Goal: Complete application form: Complete application form

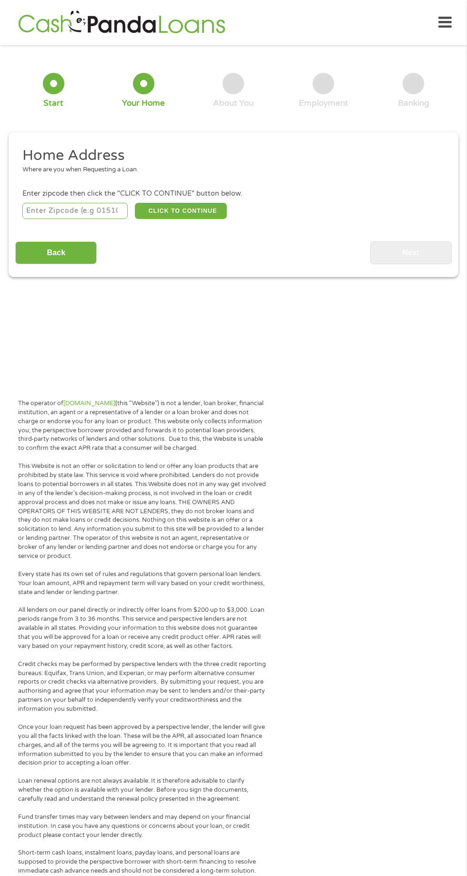
scroll to position [4, 0]
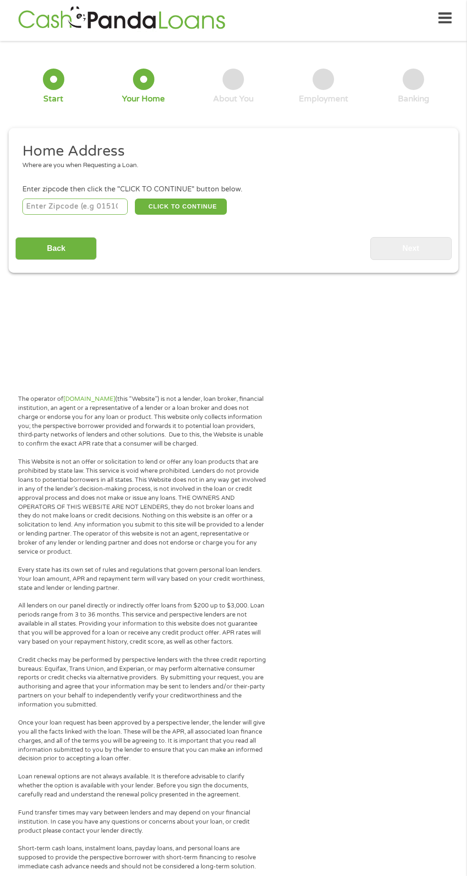
click at [57, 206] on input "number" at bounding box center [75, 207] width 106 height 16
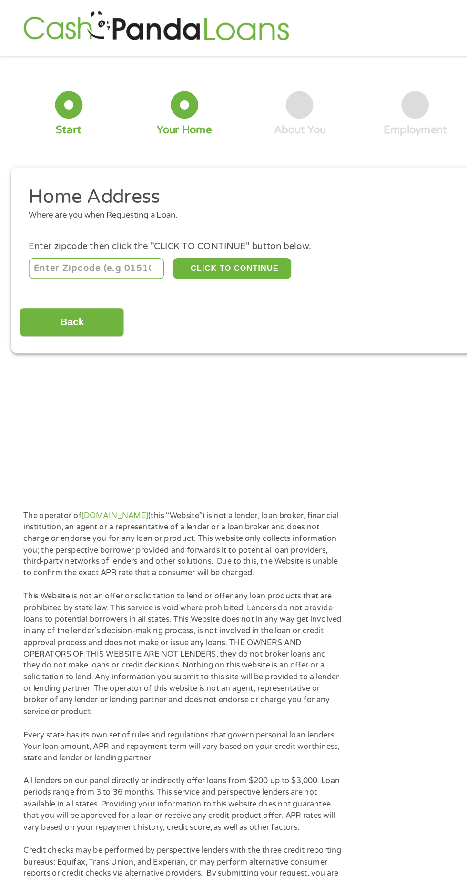
scroll to position [0, 0]
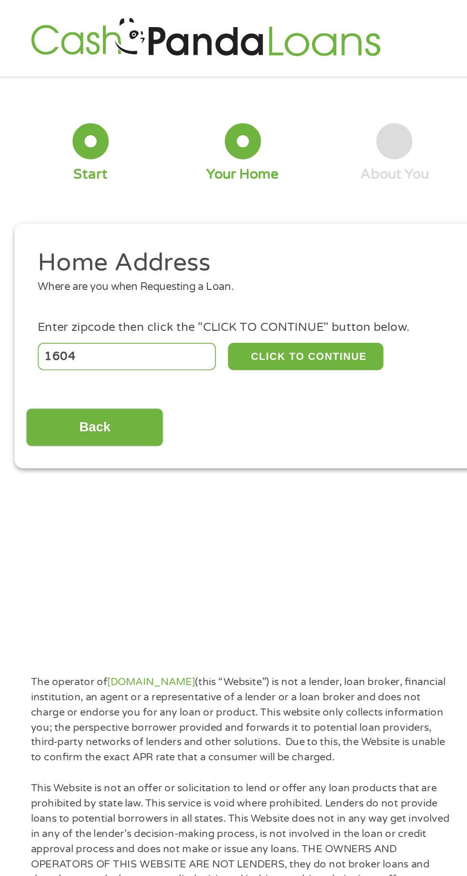
click at [75, 211] on input "1604" at bounding box center [75, 211] width 106 height 16
type input "1"
type input "78071"
click at [202, 212] on button "CLICK TO CONTINUE" at bounding box center [181, 211] width 92 height 16
type input "78071"
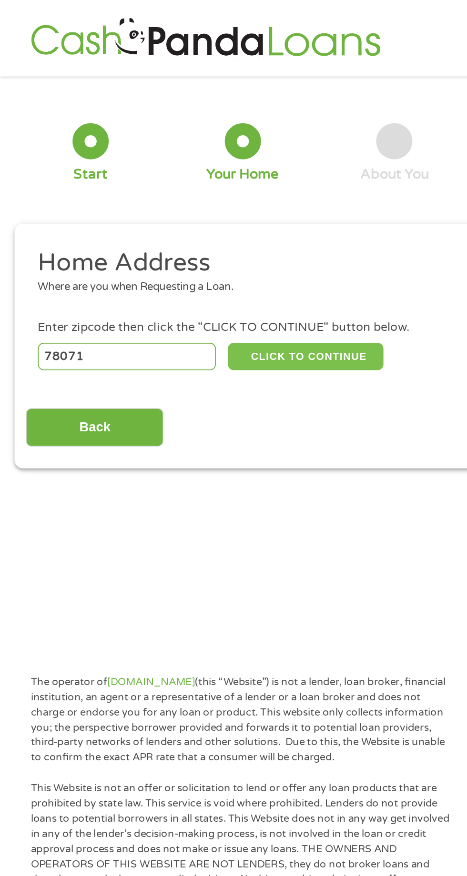
type input "Three Rivers"
select select "[US_STATE]"
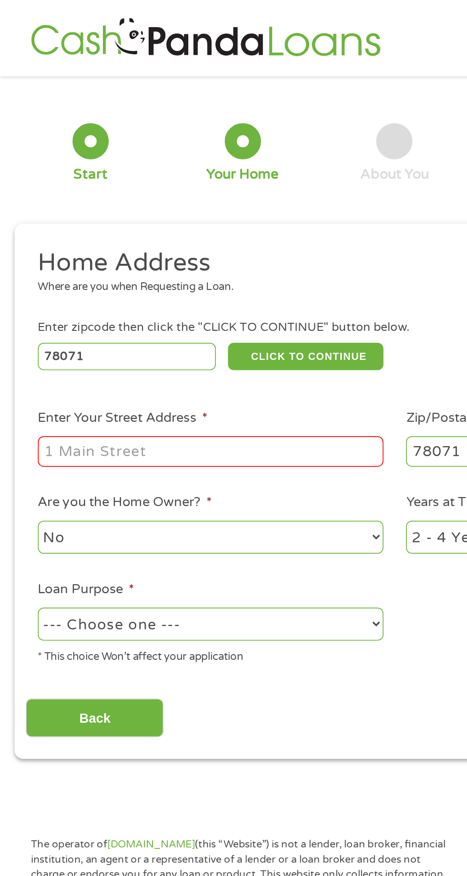
click at [40, 269] on input "Enter Your Street Address *" at bounding box center [124, 267] width 204 height 18
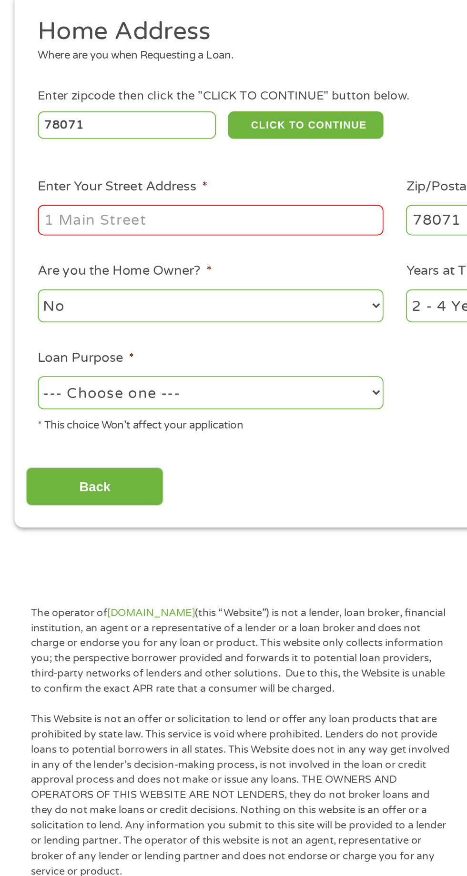
type input "1604 HILL ST"
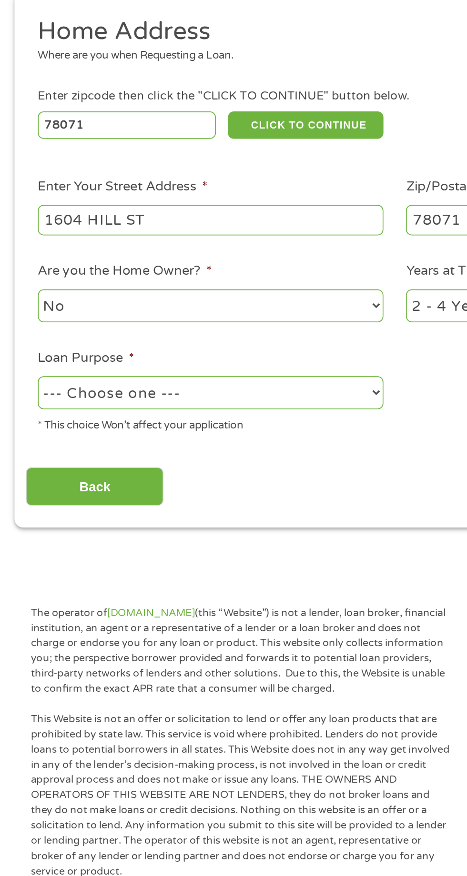
click at [60, 320] on select "No Yes" at bounding box center [124, 318] width 204 height 20
click at [22, 309] on select "No Yes" at bounding box center [124, 318] width 204 height 20
click at [49, 371] on select "--- Choose one --- Pay Bills Debt Consolidation Home Improvement Major Purchase…" at bounding box center [124, 369] width 204 height 20
select select "paybills"
click at [22, 360] on select "--- Choose one --- Pay Bills Debt Consolidation Home Improvement Major Purchase…" at bounding box center [124, 369] width 204 height 20
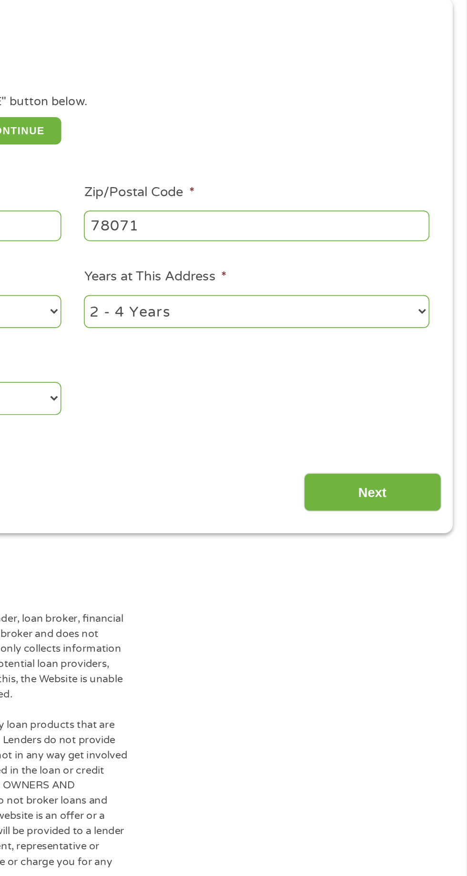
click at [402, 427] on input "Next" at bounding box center [410, 424] width 81 height 23
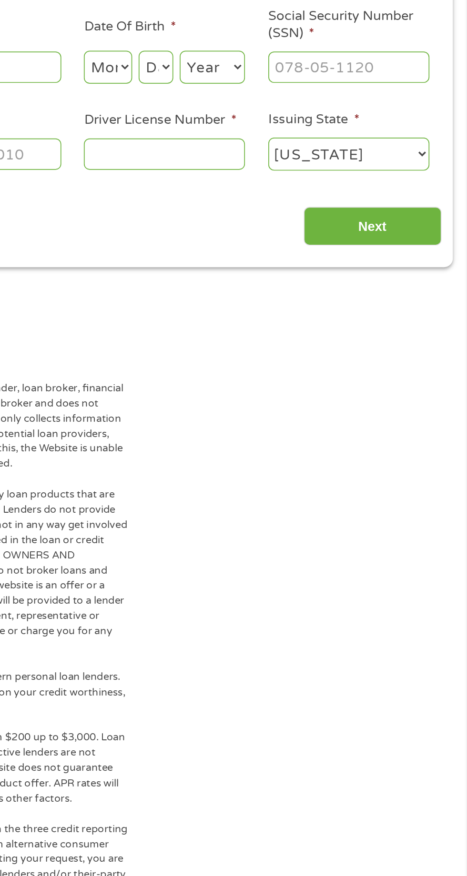
scroll to position [4, 4]
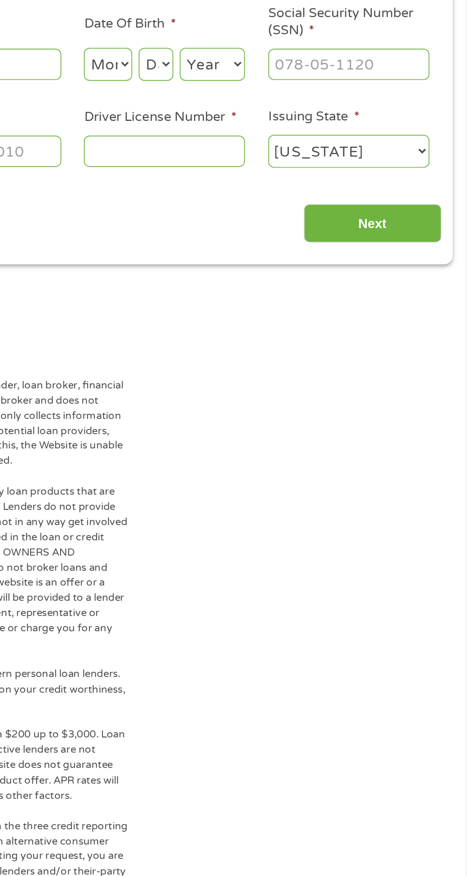
click at [260, 265] on input "Driver License Number *" at bounding box center [287, 260] width 95 height 18
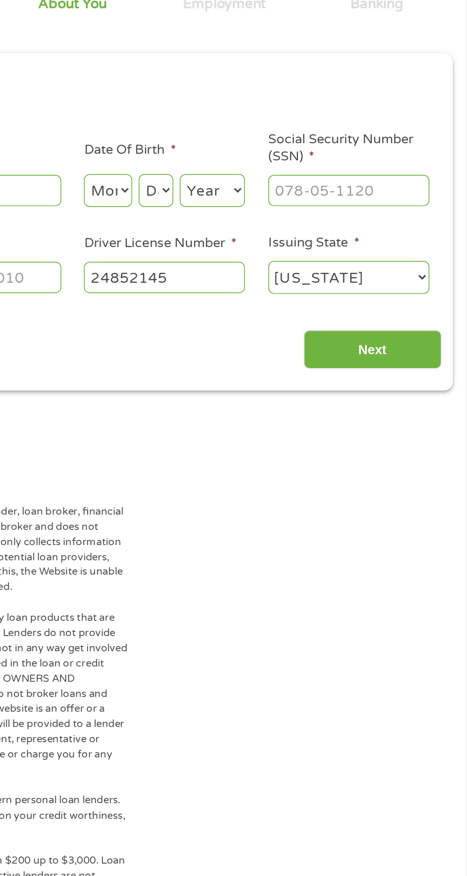
scroll to position [4, 0]
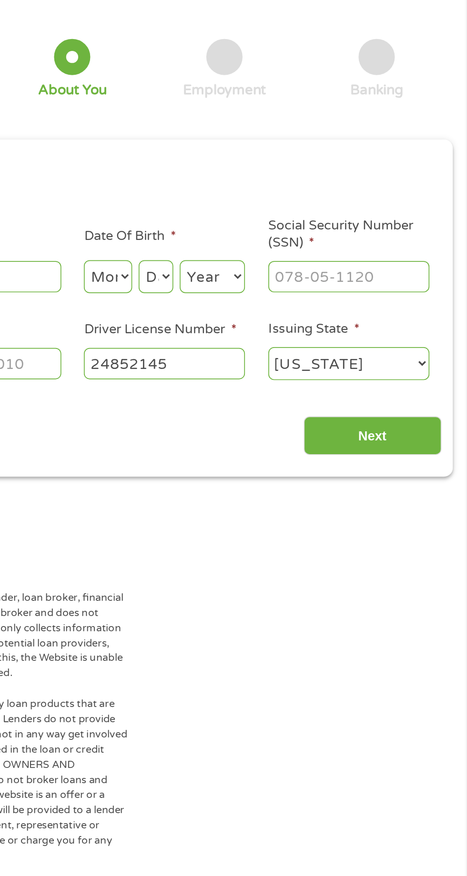
type input "24852145"
click at [257, 202] on select "Month 1 2 3 4 5 6 7 8 9 10 11 12" at bounding box center [254, 209] width 29 height 20
select select "6"
click at [240, 199] on select "Month 1 2 3 4 5 6 7 8 9 10 11 12" at bounding box center [254, 209] width 29 height 20
click at [286, 218] on select "Day 1 2 3 4 5 6 7 8 9 10 11 12 13 14 15 16 17 18 19 20 21 22 23 24 25 26 27 28 …" at bounding box center [282, 209] width 20 height 20
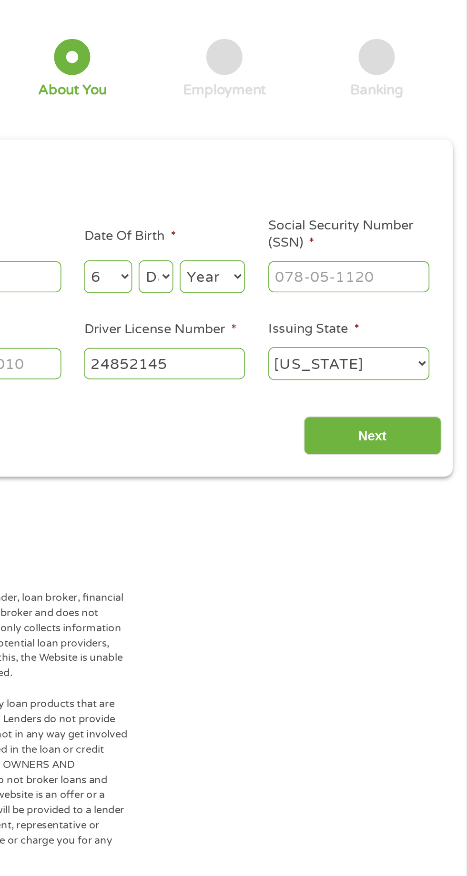
select select "28"
click at [272, 199] on select "Day 1 2 3 4 5 6 7 8 9 10 11 12 13 14 15 16 17 18 19 20 21 22 23 24 25 26 27 28 …" at bounding box center [282, 209] width 20 height 20
click at [325, 208] on select "Year [DATE] 2006 2005 2004 2003 2002 2001 2000 1999 1998 1997 1996 1995 1994 19…" at bounding box center [316, 209] width 39 height 20
select select "1991"
click at [297, 199] on select "Year [DATE] 2006 2005 2004 2003 2002 2001 2000 1999 1998 1997 1996 1995 1994 19…" at bounding box center [316, 209] width 39 height 20
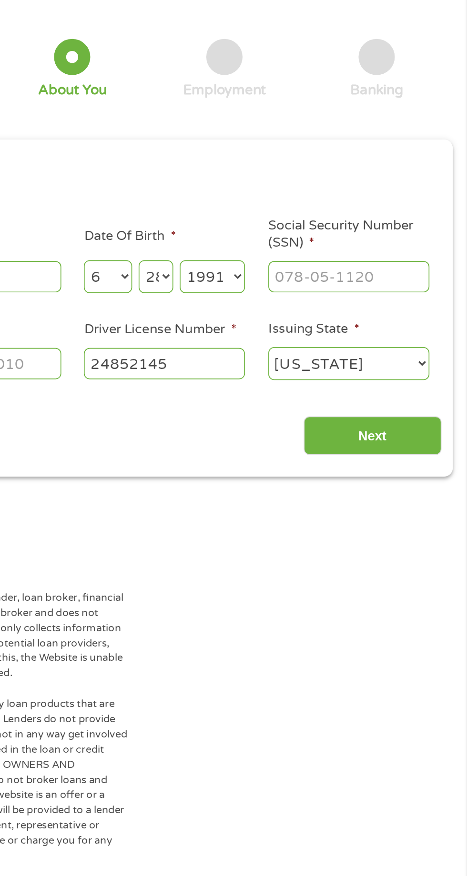
click at [292, 210] on select "Day 1 2 3 4 5 6 7 8 9 10 11 12 13 14 15 16 17 18 19 20 21 22 23 24 25 26 27 28 …" at bounding box center [282, 209] width 20 height 20
click at [272, 199] on select "Day 1 2 3 4 5 6 7 8 9 10 11 12 13 14 15 16 17 18 19 20 21 22 23 24 25 26 27 28 …" at bounding box center [282, 209] width 20 height 20
click at [374, 211] on input "Social Security Number (SSN) *" at bounding box center [396, 209] width 95 height 18
type input "631-24-5438"
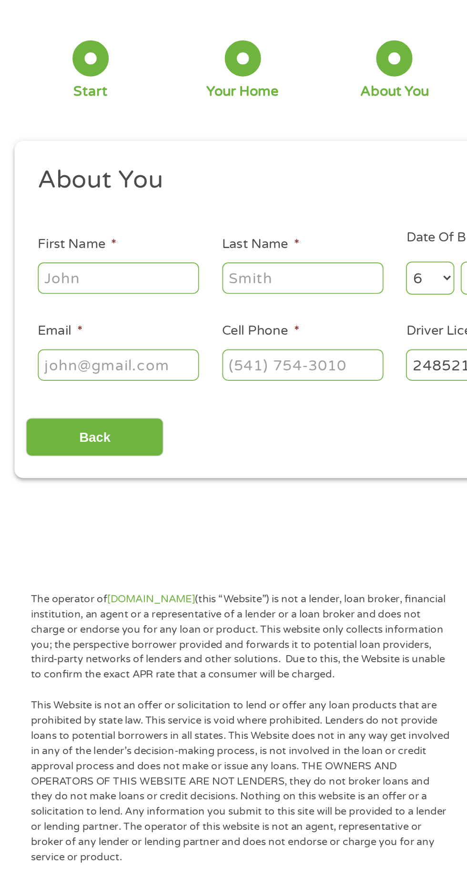
click at [80, 208] on input "First Name *" at bounding box center [69, 209] width 95 height 18
type input "BIANCA"
type input "[PERSON_NAME]"
type input "[PHONE_NUMBER]"
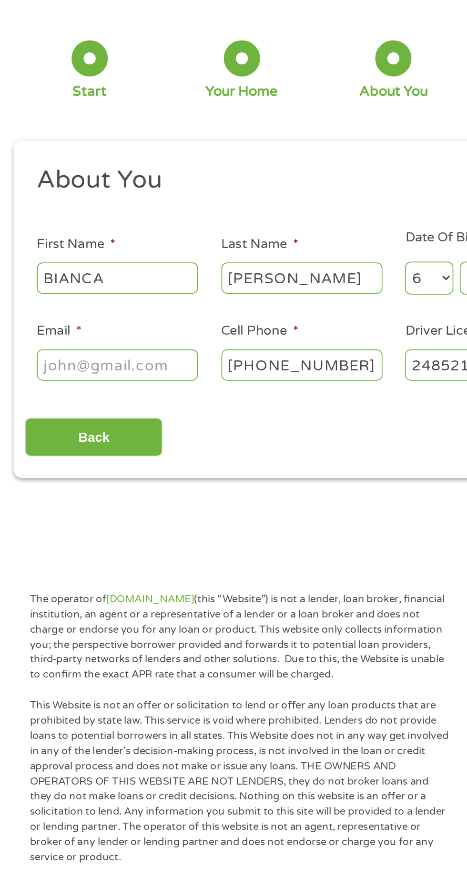
click at [32, 257] on input "Email *" at bounding box center [69, 260] width 95 height 18
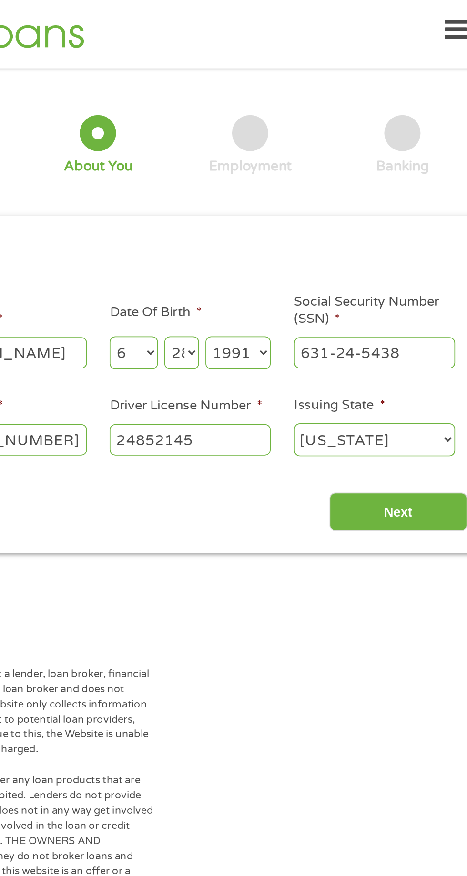
scroll to position [0, 0]
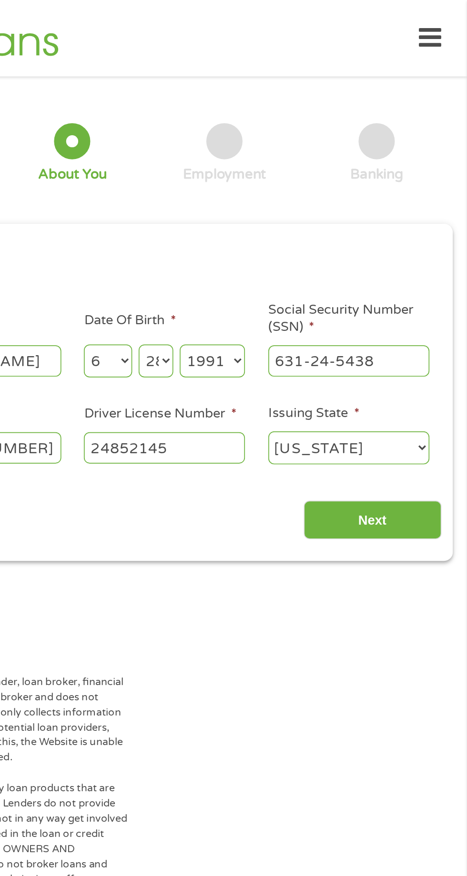
type input "[EMAIL_ADDRESS][DOMAIN_NAME]"
click at [415, 309] on input "Next" at bounding box center [410, 307] width 81 height 23
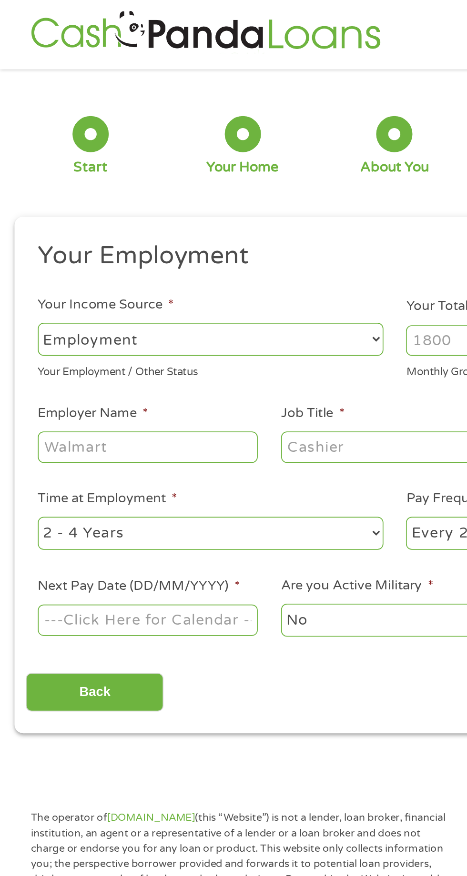
click at [199, 199] on select "--- Choose one --- Employment [DEMOGRAPHIC_DATA] Benefits" at bounding box center [124, 201] width 204 height 20
select select "benefits"
click at [22, 191] on select "--- Choose one --- Employment [DEMOGRAPHIC_DATA] Benefits" at bounding box center [124, 201] width 204 height 20
type input "Other"
type input "[PHONE_NUMBER]"
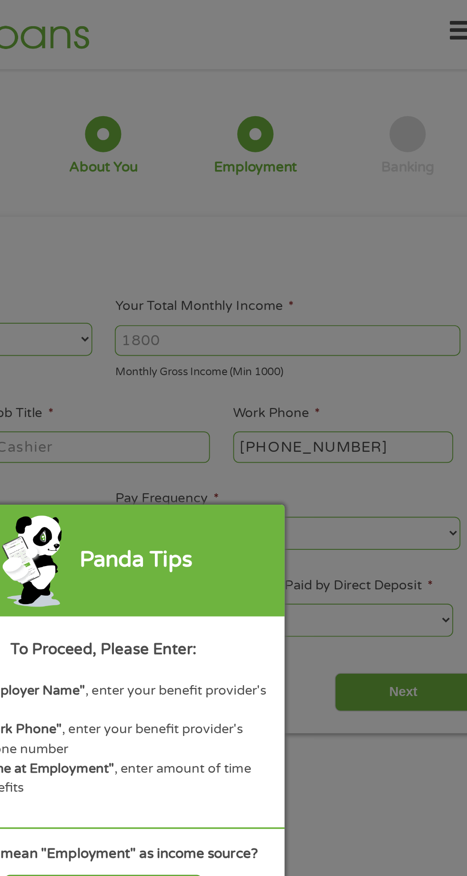
click at [323, 197] on div "Panda Tips To Proceed, Please Enter: For "Employer Name" , enter your benefit p…" at bounding box center [233, 438] width 467 height 876
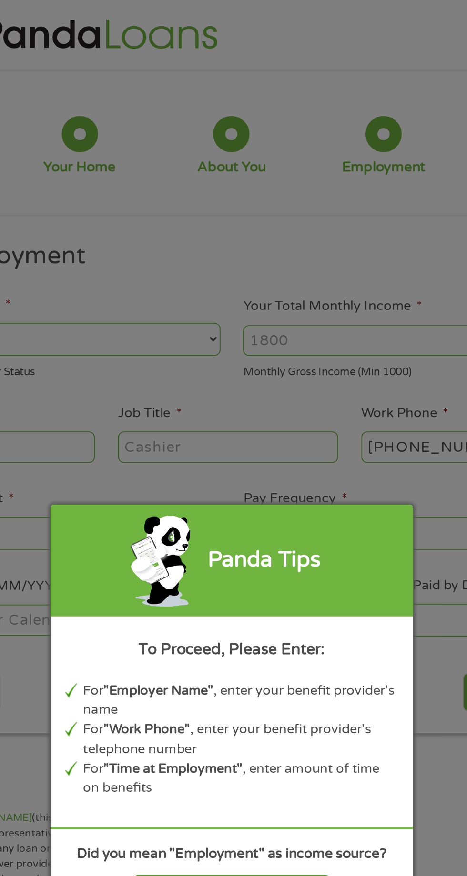
click at [299, 201] on div "Panda Tips To Proceed, Please Enter: For "Employer Name" , enter your benefit p…" at bounding box center [233, 438] width 467 height 876
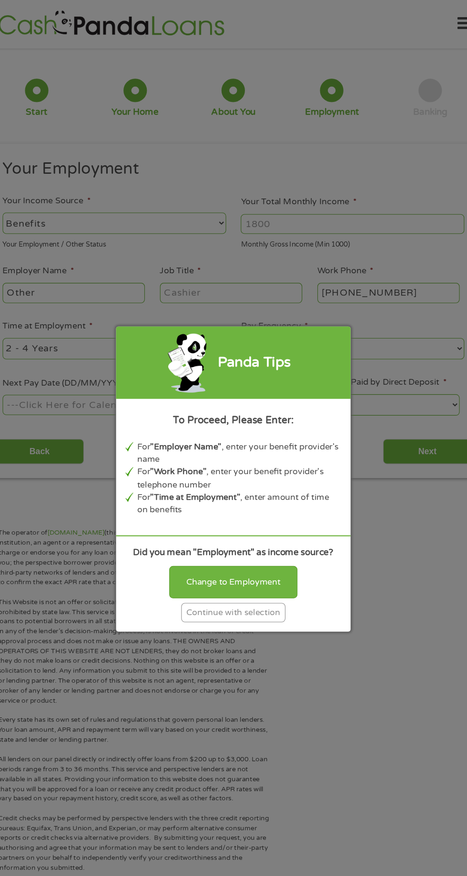
scroll to position [0, 0]
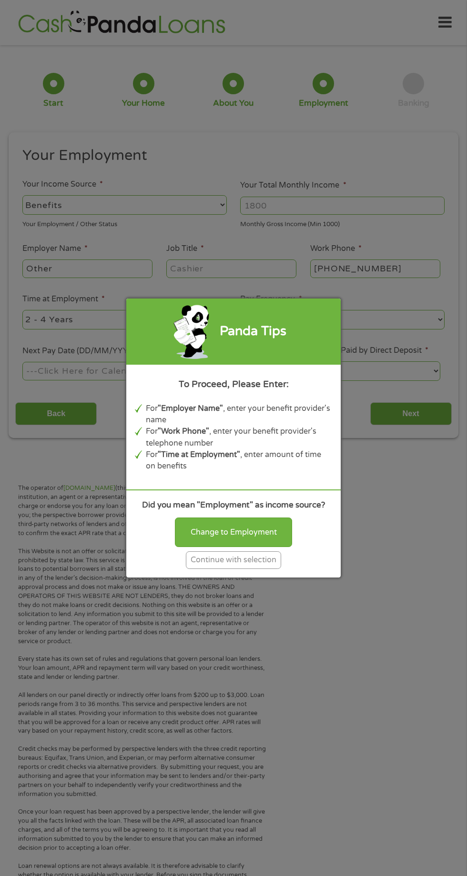
click at [348, 329] on div "Panda Tips To Proceed, Please Enter: For "Employer Name" , enter your benefit p…" at bounding box center [233, 438] width 467 height 876
click at [249, 561] on div "Continue with selection" at bounding box center [233, 560] width 95 height 18
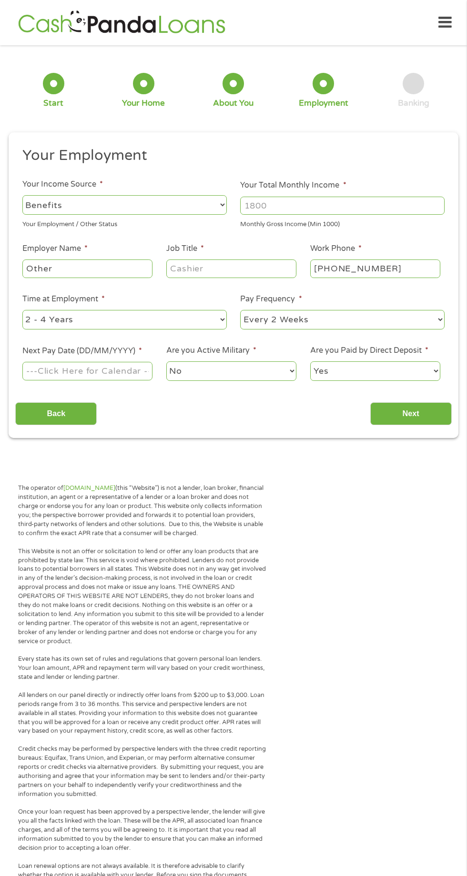
click at [320, 208] on input "Your Total Monthly Income *" at bounding box center [342, 206] width 204 height 18
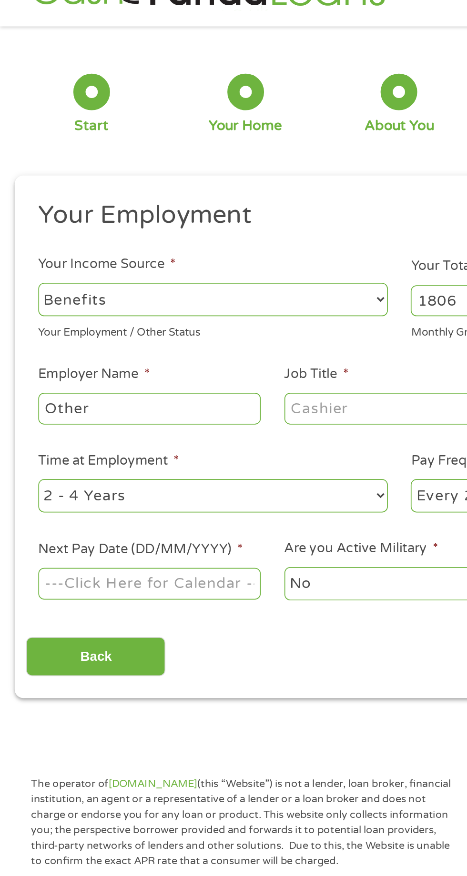
type input "1806"
click at [124, 271] on input "Other" at bounding box center [87, 268] width 130 height 18
type input "O"
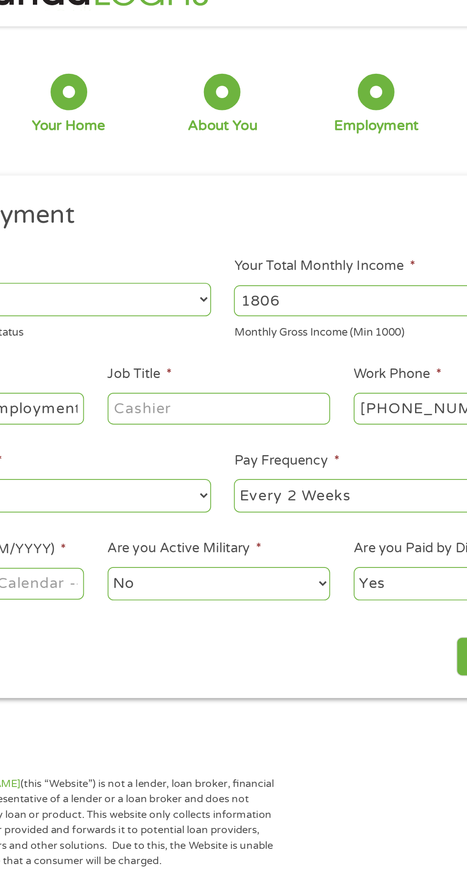
type input "[US_STATE] Unemployment"
click at [245, 271] on input "Job Title *" at bounding box center [231, 268] width 130 height 18
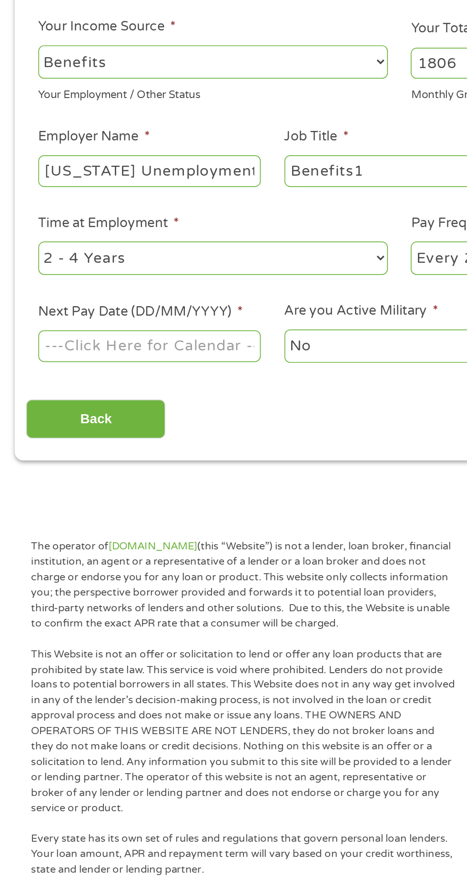
click at [53, 365] on body "Home Get Loan Offer How it works FAQs Blog Cash Loans Quick Loans Online Loans …" at bounding box center [233, 725] width 467 height 1451
click at [239, 273] on input "Benefits1" at bounding box center [231, 268] width 130 height 18
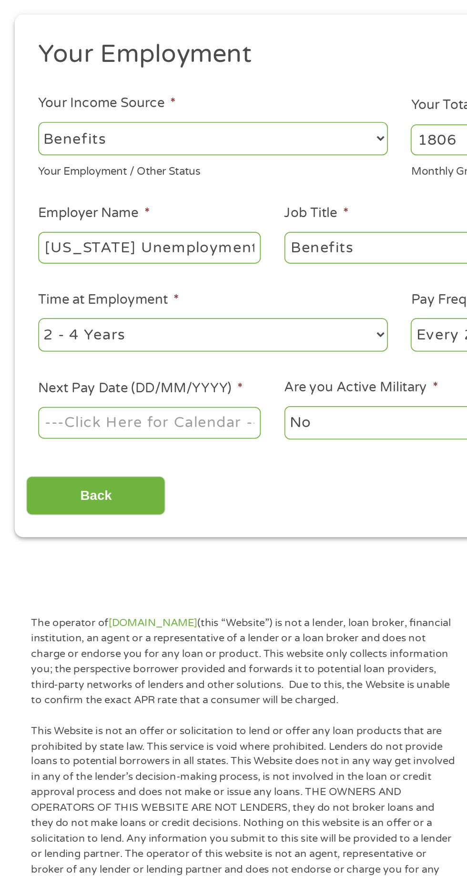
type input "Benefits"
click at [213, 322] on select "--- Choose one --- 1 Year or less 1 - 2 Years 2 - 4 Years Over 4 Years" at bounding box center [124, 320] width 204 height 20
select select "12months"
click at [22, 310] on select "--- Choose one --- 1 Year or less 1 - 2 Years 2 - 4 Years Over 4 Years" at bounding box center [124, 320] width 204 height 20
click at [250, 414] on div "Back Next" at bounding box center [233, 410] width 436 height 30
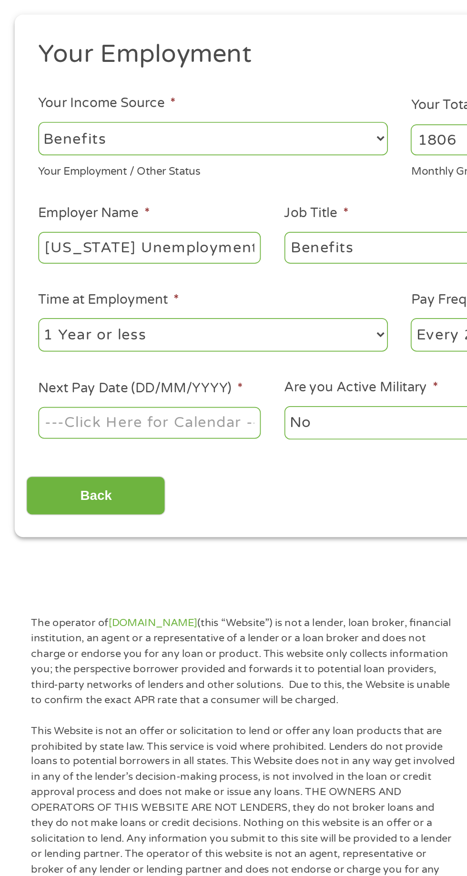
click at [36, 373] on body "Home Get Loan Offer How it works FAQs Blog Cash Loans Quick Loans Online Loans …" at bounding box center [233, 725] width 467 height 1451
click at [31, 369] on input "Next Pay Date (DD/MM/YYYY) *" at bounding box center [87, 371] width 130 height 18
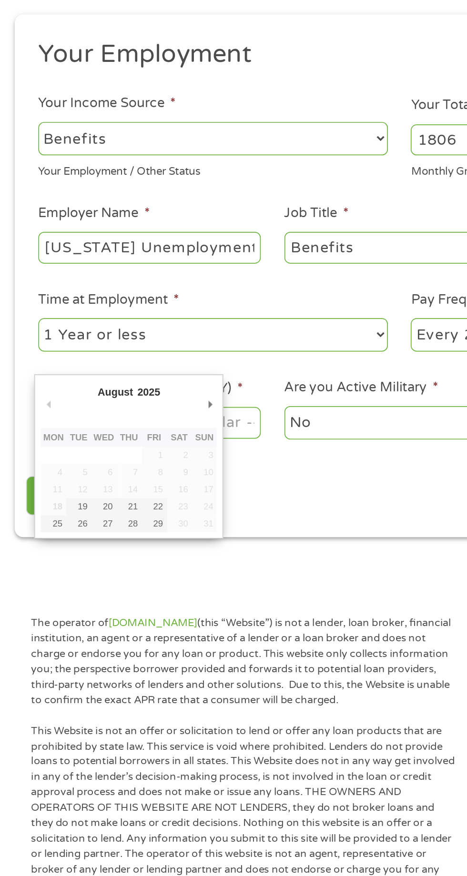
type input "[DATE]"
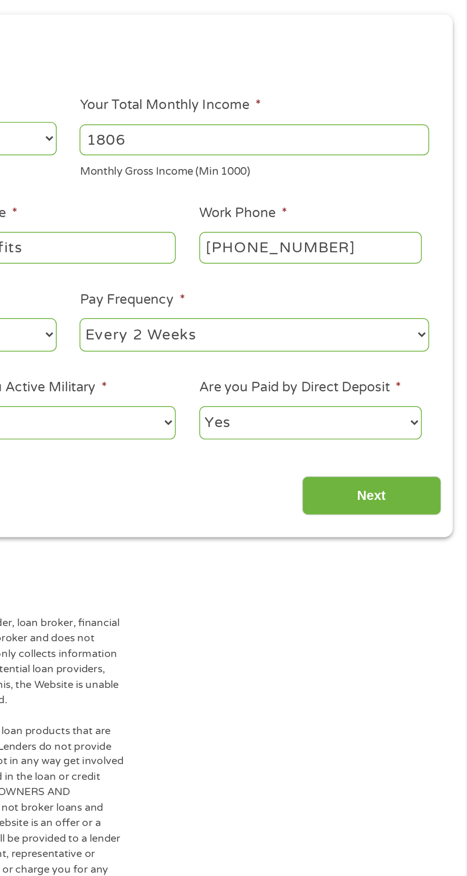
click at [404, 413] on input "Next" at bounding box center [410, 413] width 81 height 23
